Goal: Find contact information: Find contact information

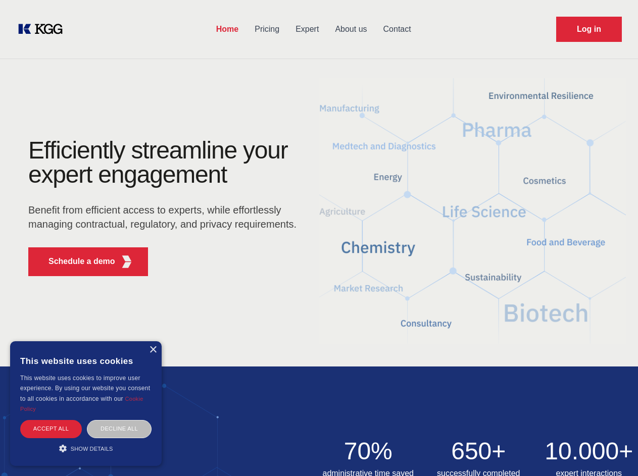
click at [319, 238] on div "Efficiently streamline your expert engagement Benefit from efficient access to …" at bounding box center [165, 211] width 307 height 146
click at [76, 262] on p "Schedule a demo" at bounding box center [82, 262] width 67 height 12
click at [153, 350] on div "× This website uses cookies This website uses cookies to improve user experienc…" at bounding box center [86, 404] width 152 height 125
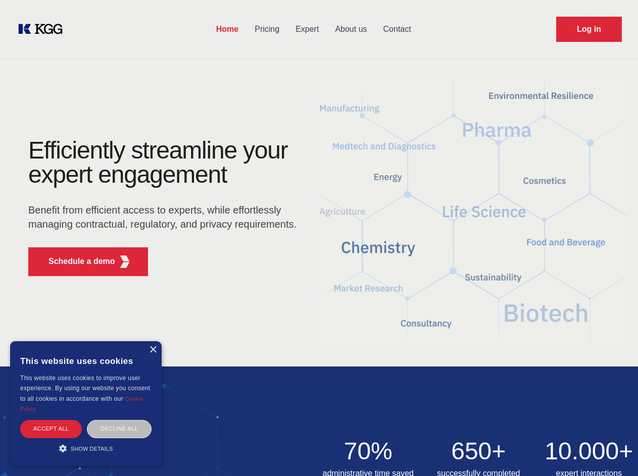
click at [51, 429] on div "Accept all" at bounding box center [51, 429] width 62 height 18
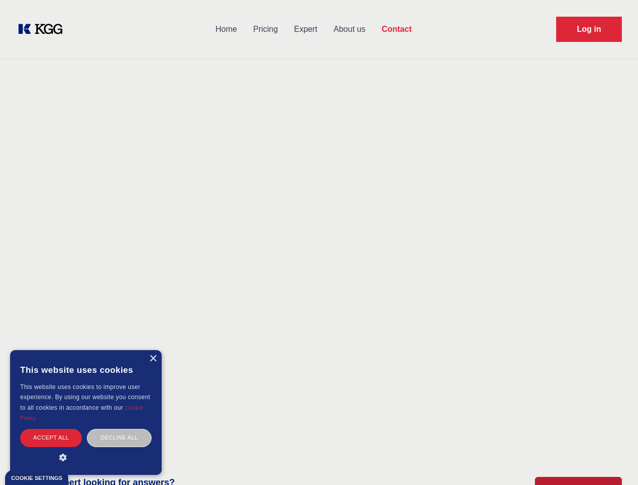
click at [119, 429] on body "Home Pricing Expert About us Contact Log in Contact Any questions or remarks? J…" at bounding box center [319, 444] width 638 height 888
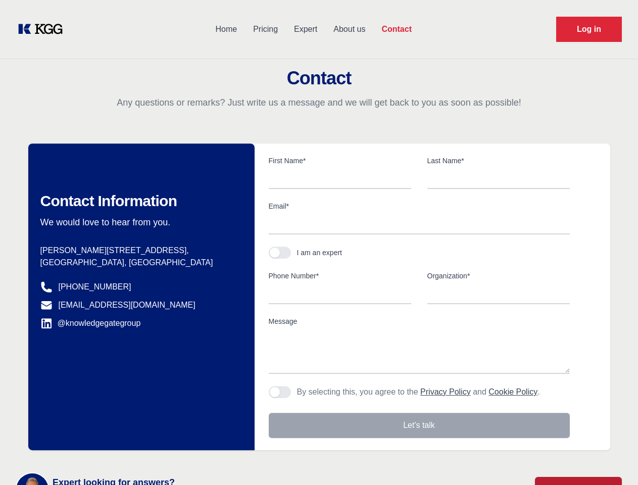
click at [86, 449] on main "Contact Any questions or remarks? Just write us a message and we will get back …" at bounding box center [319, 263] width 638 height 526
